Goal: Transaction & Acquisition: Book appointment/travel/reservation

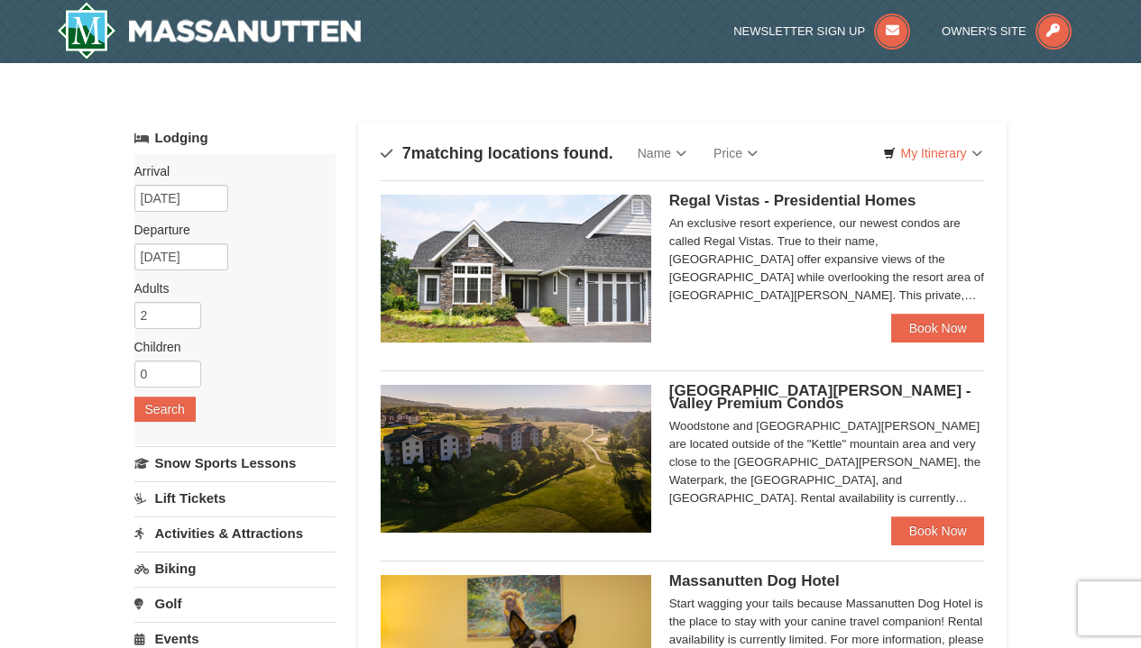
scroll to position [90, 0]
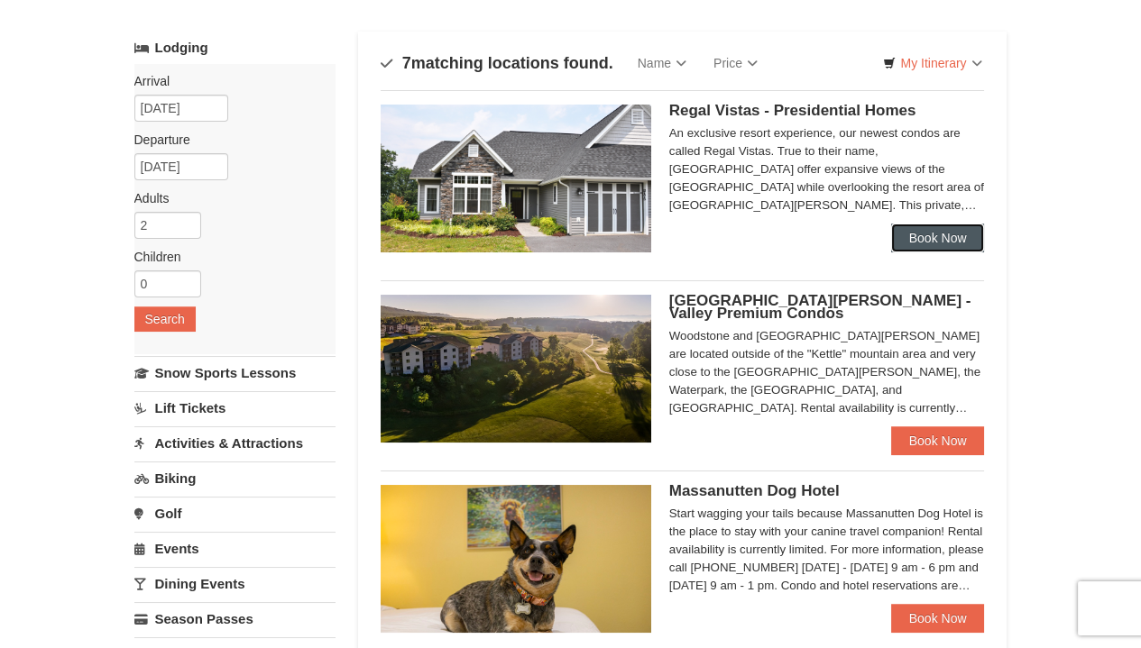
click at [929, 242] on link "Book Now" at bounding box center [938, 238] width 94 height 29
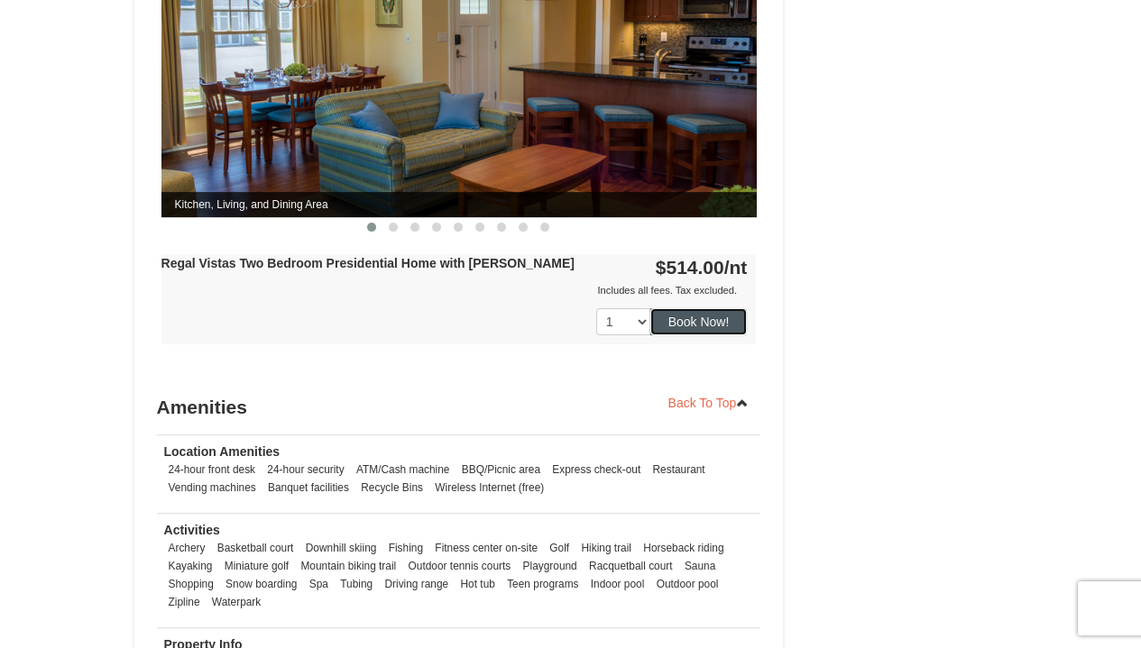
click at [695, 308] on button "Book Now!" at bounding box center [698, 321] width 97 height 27
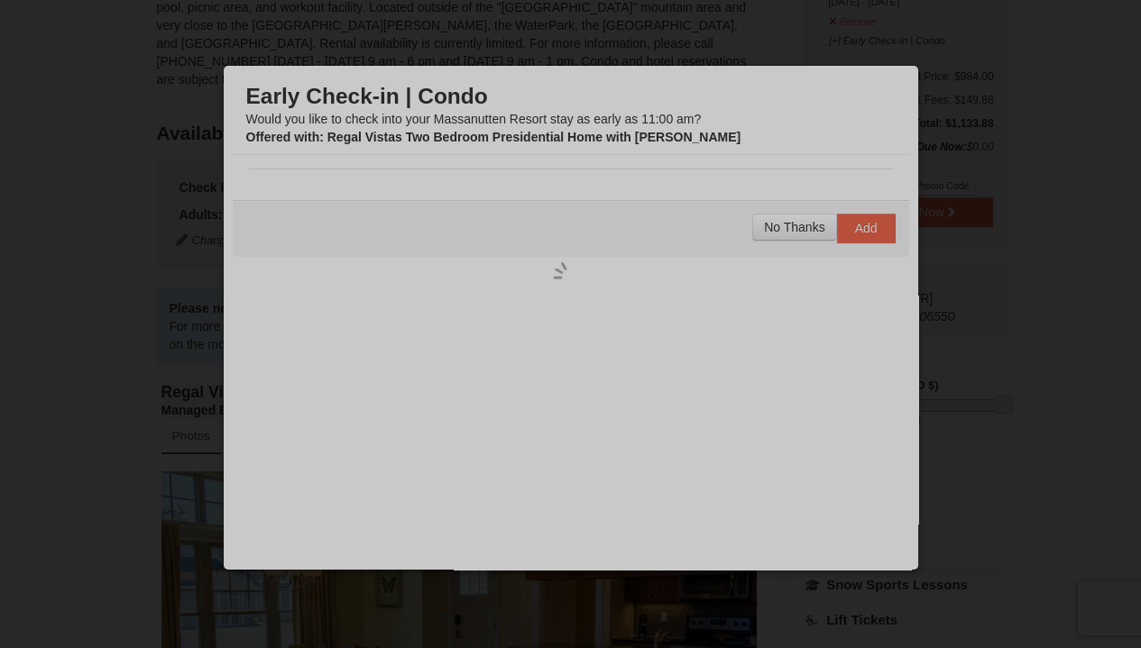
scroll to position [176, 0]
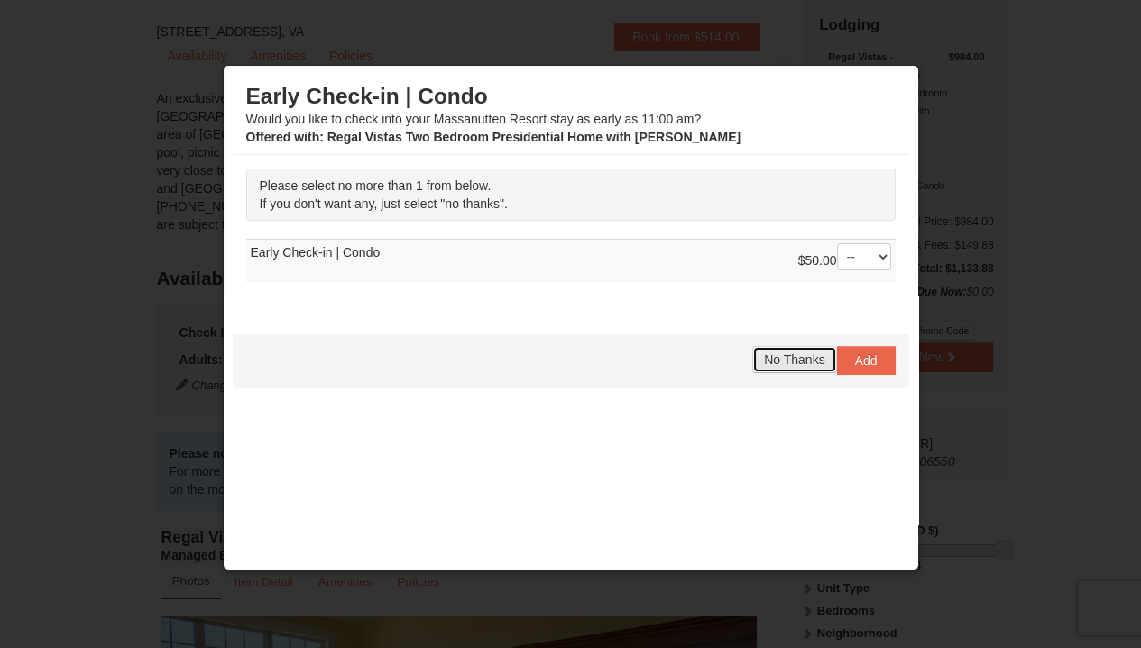
click at [775, 361] on span "No Thanks" at bounding box center [794, 360] width 60 height 14
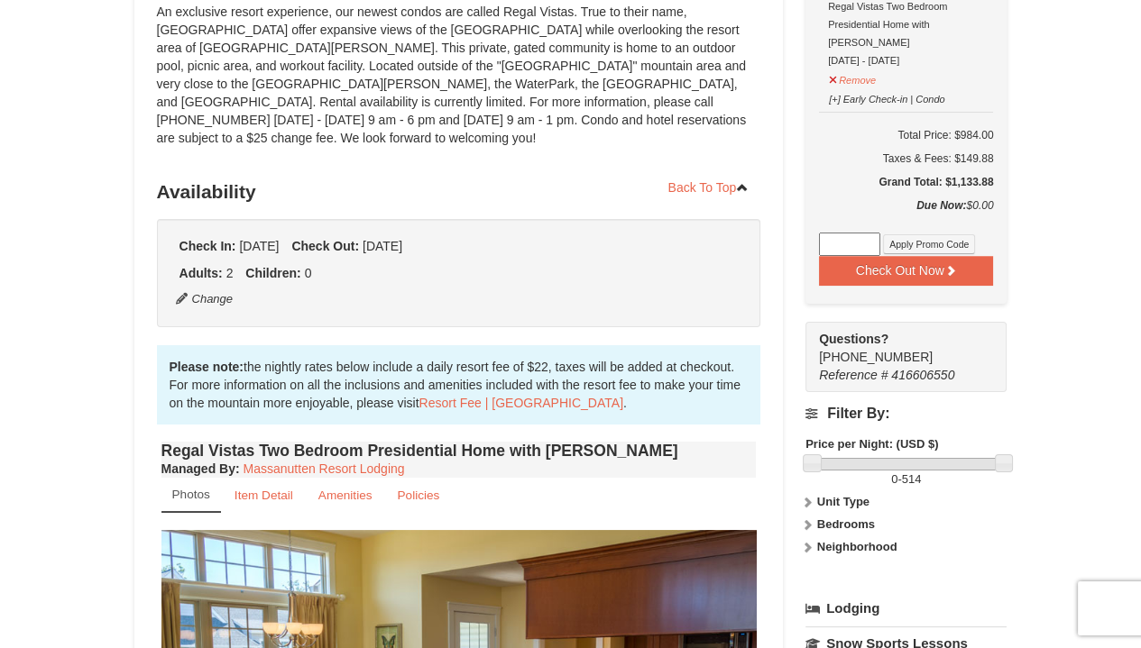
scroll to position [0, 0]
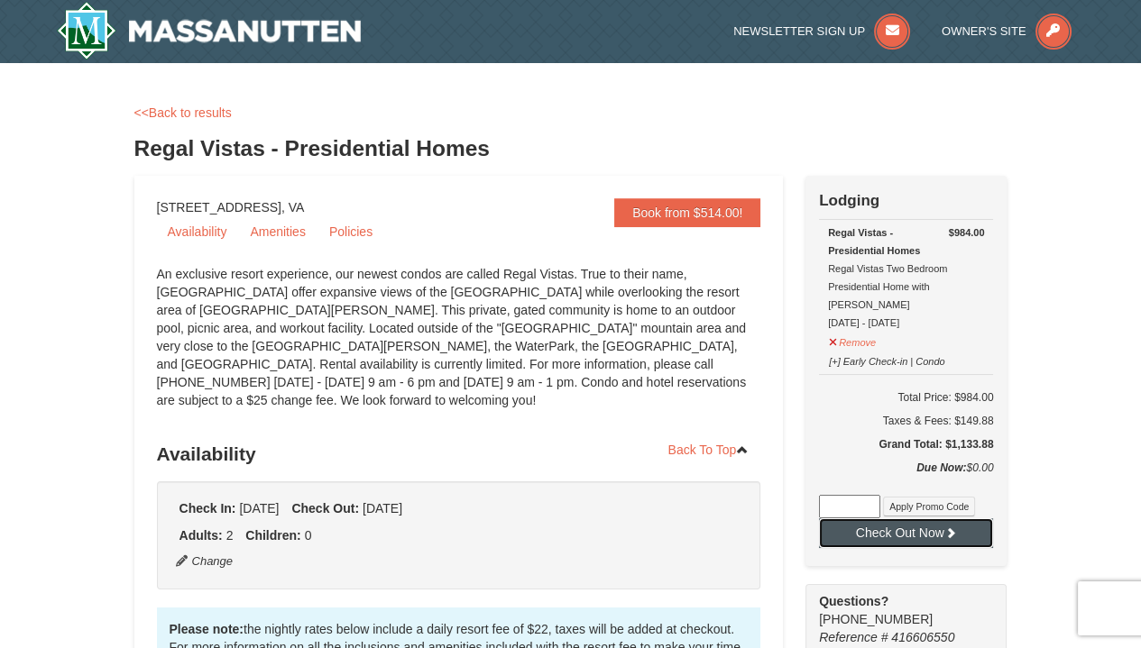
click at [889, 519] on button "Check Out Now" at bounding box center [906, 533] width 174 height 29
